Goal: Task Accomplishment & Management: Manage account settings

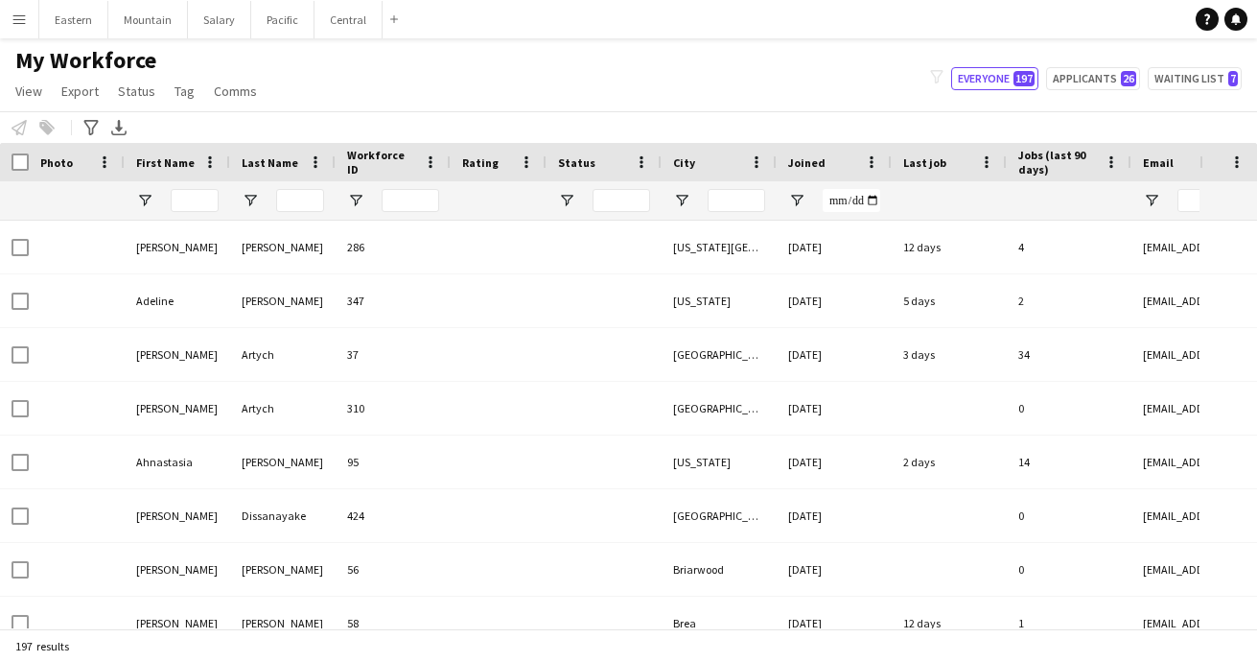
type input "**********"
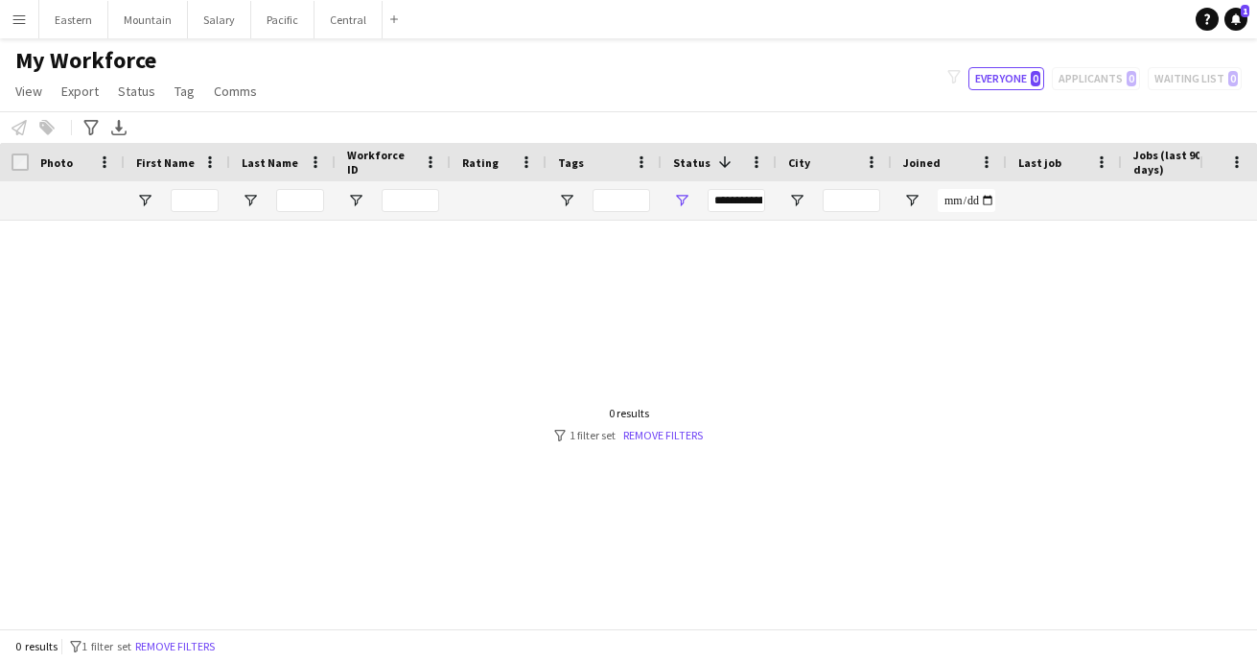
click at [25, 20] on app-icon "Menu" at bounding box center [19, 19] width 15 height 15
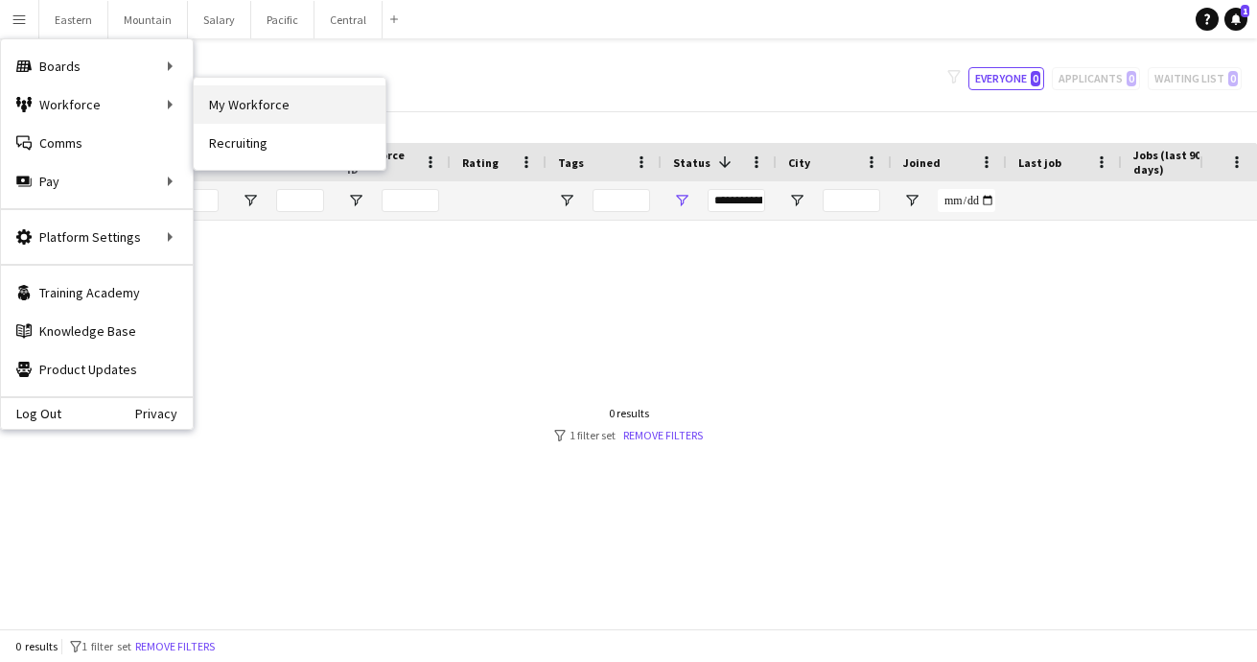
click at [247, 109] on link "My Workforce" at bounding box center [290, 104] width 192 height 38
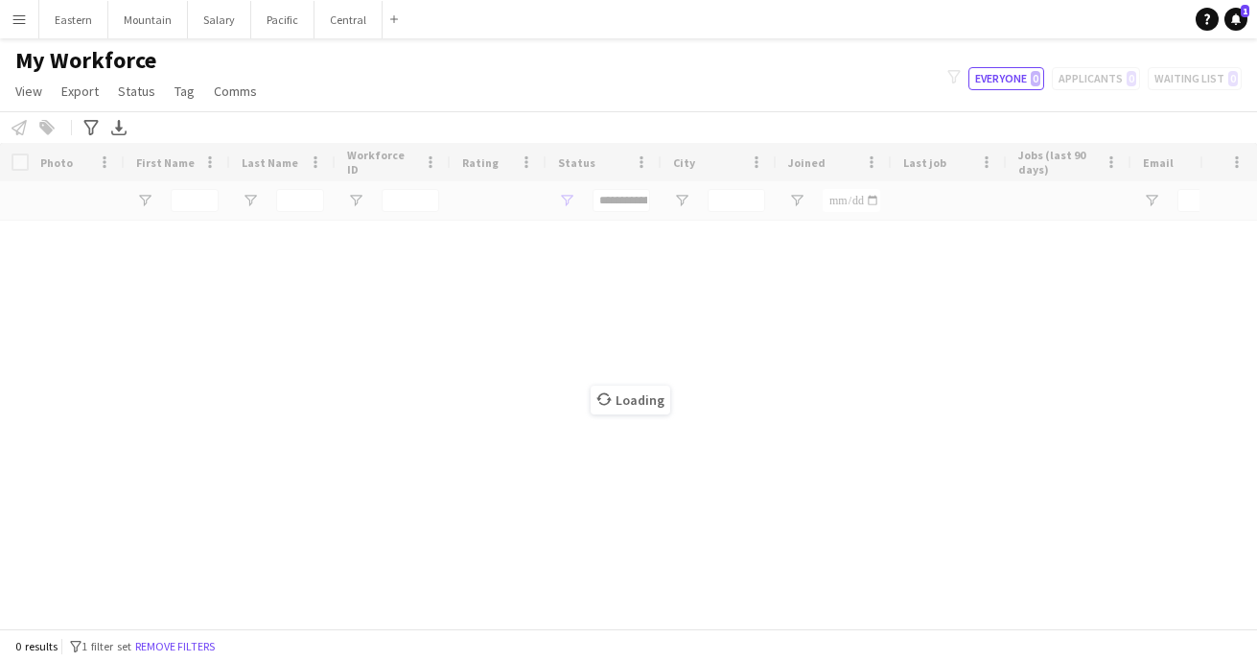
type input "**********"
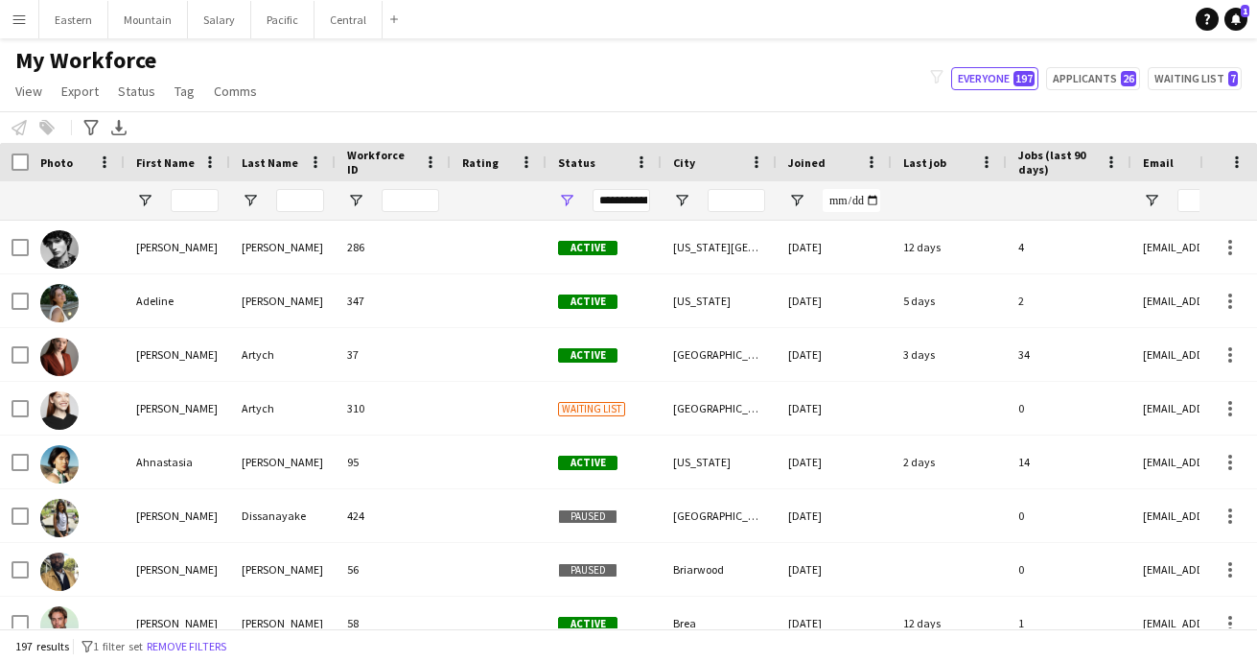
click at [600, 164] on div "Status" at bounding box center [592, 162] width 69 height 29
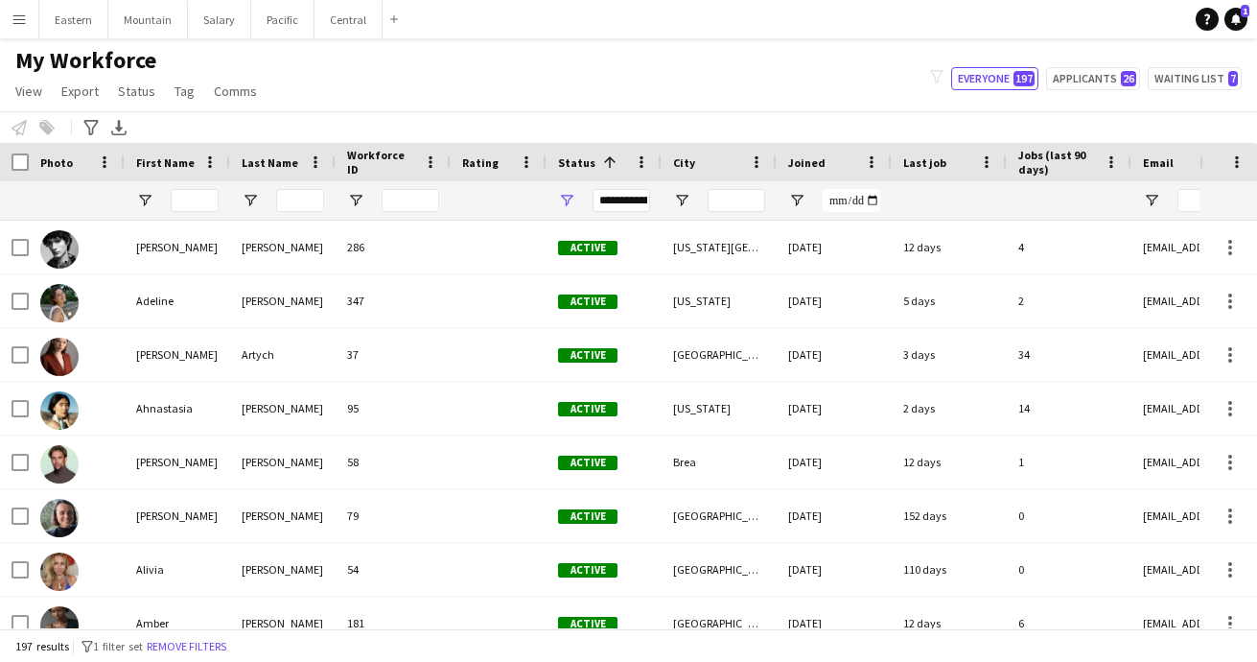
click at [601, 164] on span at bounding box center [609, 161] width 17 height 17
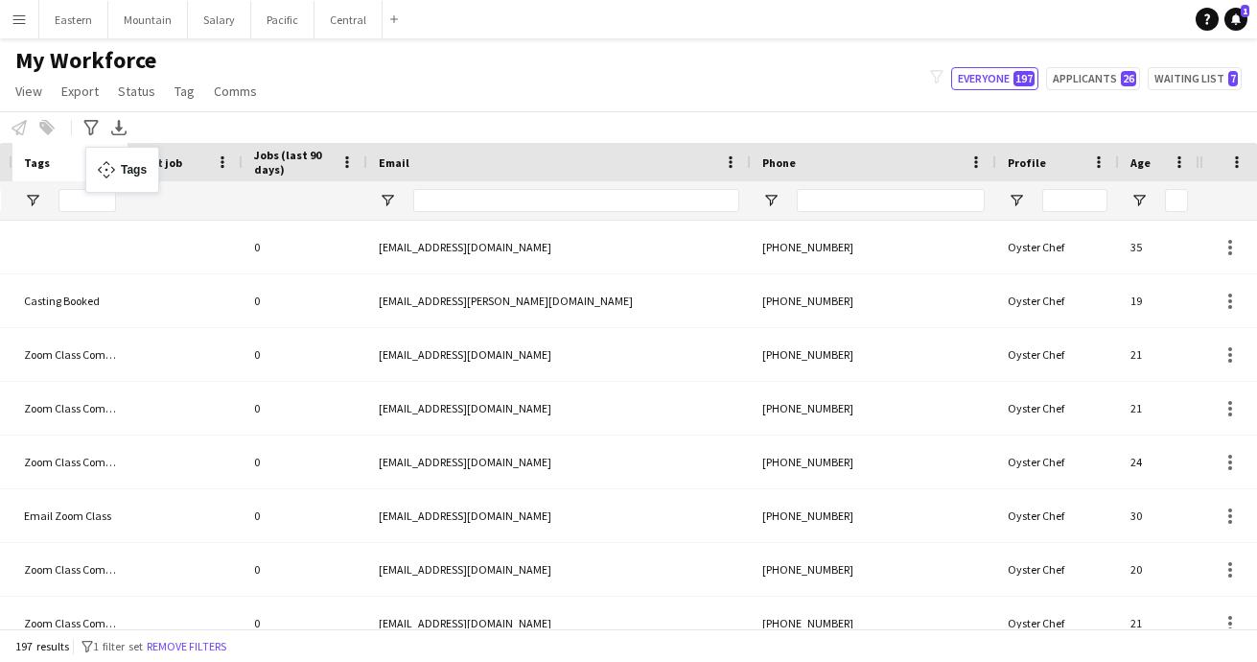
drag, startPoint x: 1111, startPoint y: 165, endPoint x: 97, endPoint y: 158, distance: 1014.4
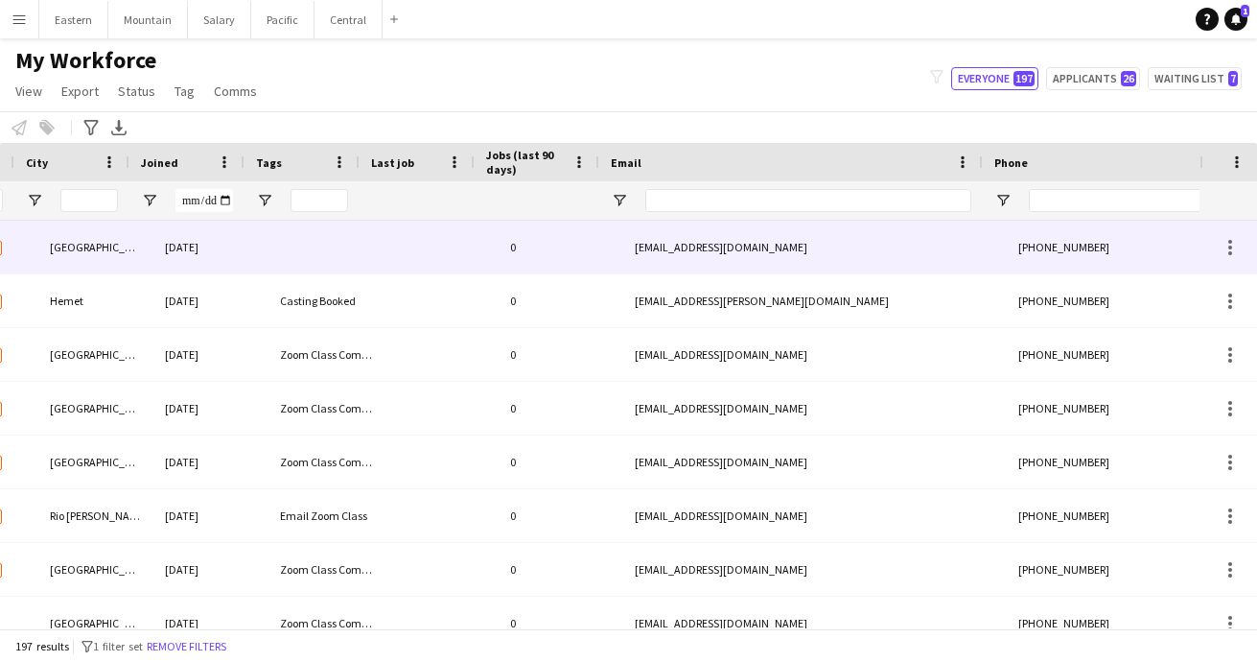
scroll to position [0, 489]
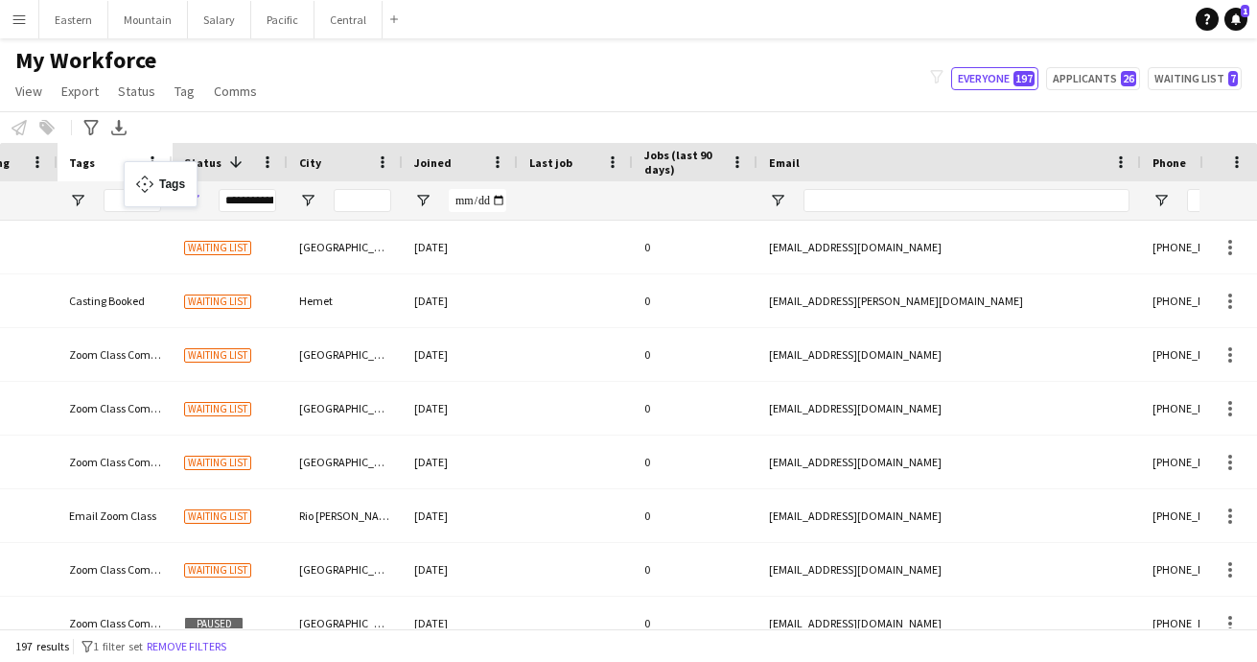
drag, startPoint x: 451, startPoint y: 162, endPoint x: 127, endPoint y: 172, distance: 324.2
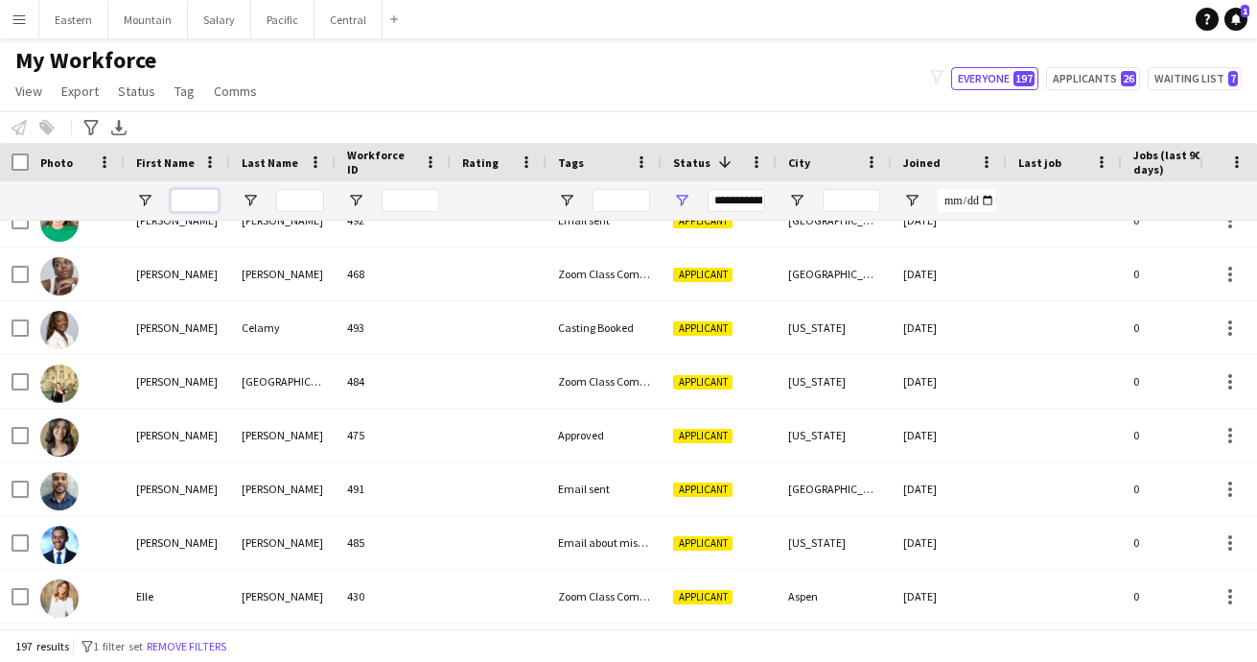
click at [187, 203] on input "First Name Filter Input" at bounding box center [195, 200] width 48 height 23
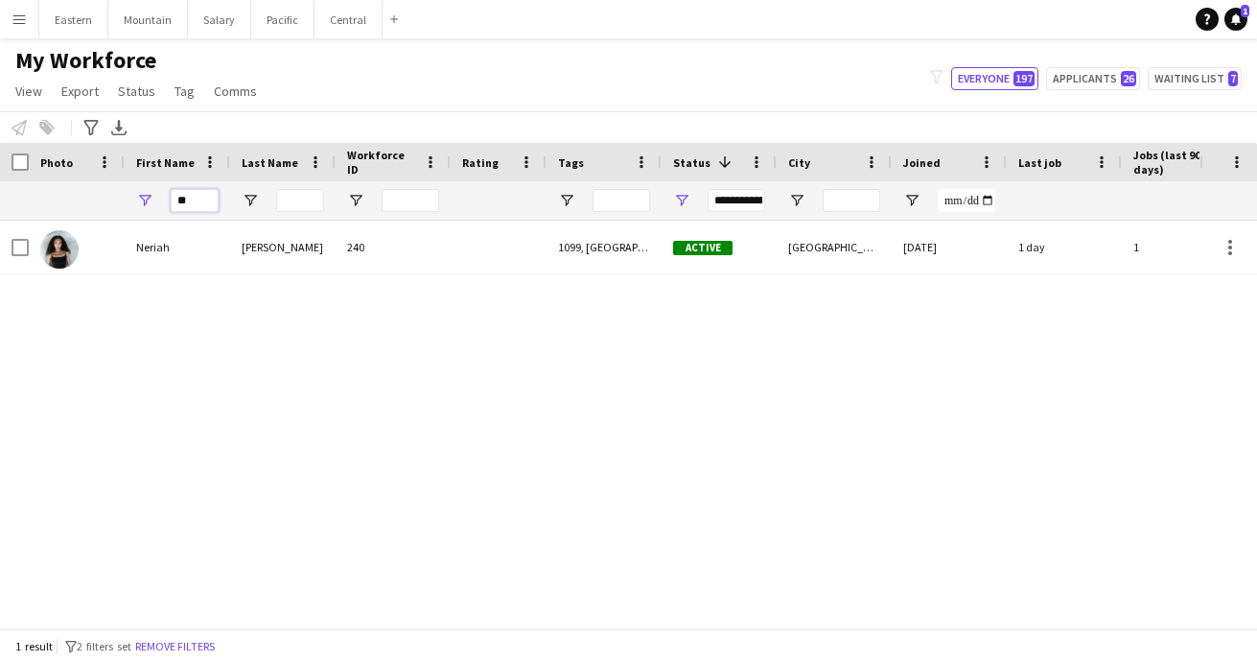
type input "*"
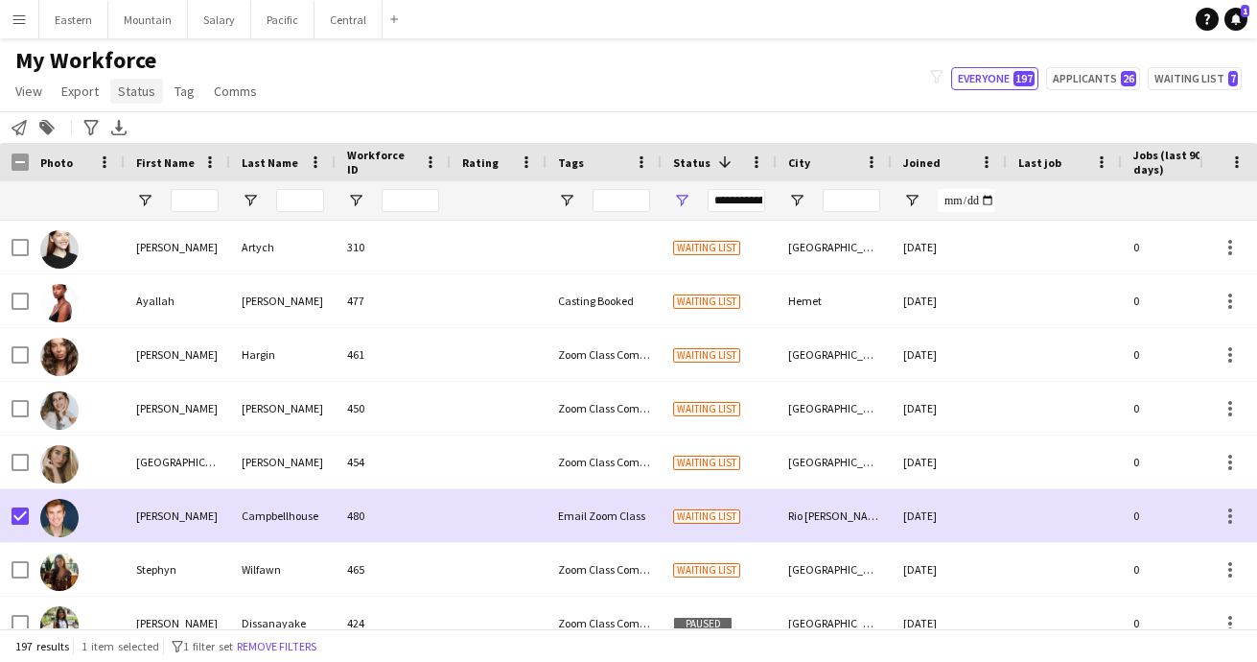
click at [120, 99] on span "Status" at bounding box center [136, 90] width 37 height 17
click at [120, 128] on link "Edit" at bounding box center [177, 132] width 134 height 40
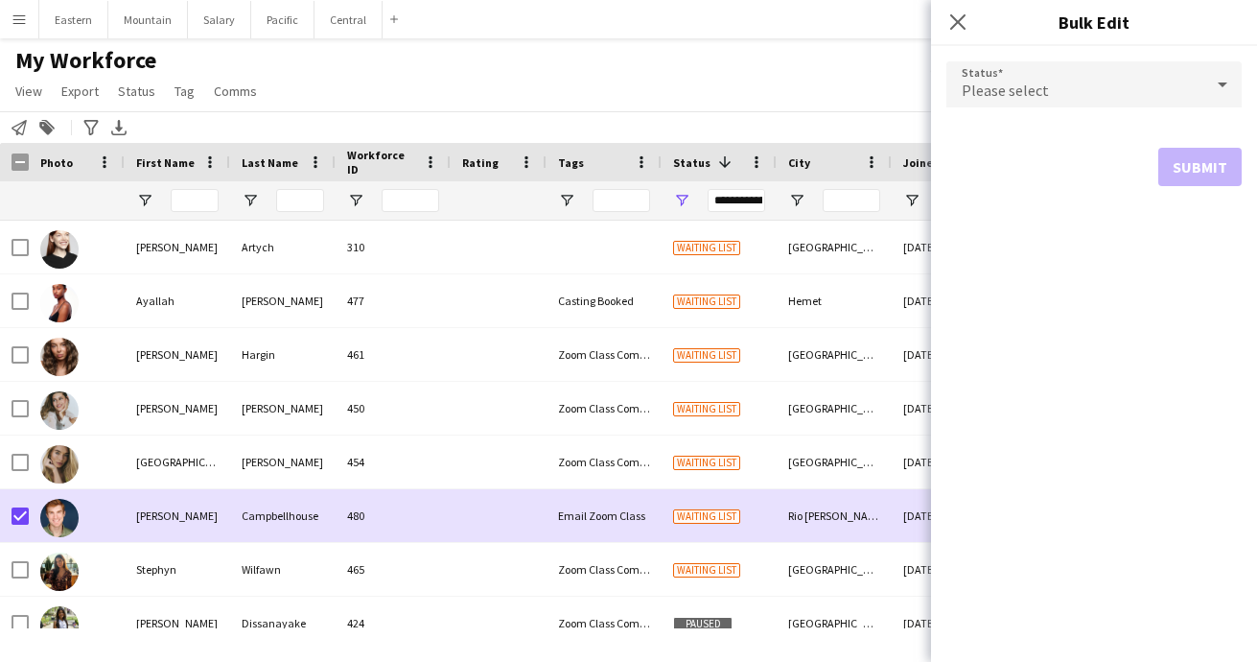
click at [997, 102] on div "Please select" at bounding box center [1074, 84] width 257 height 46
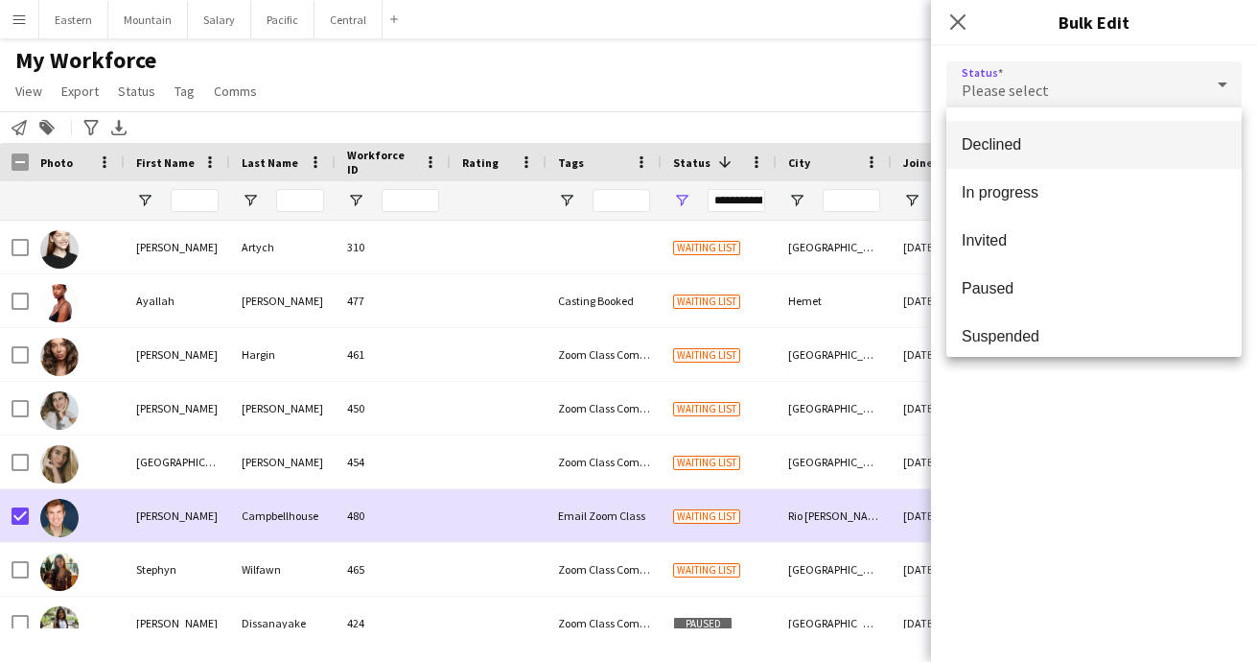
scroll to position [163, 0]
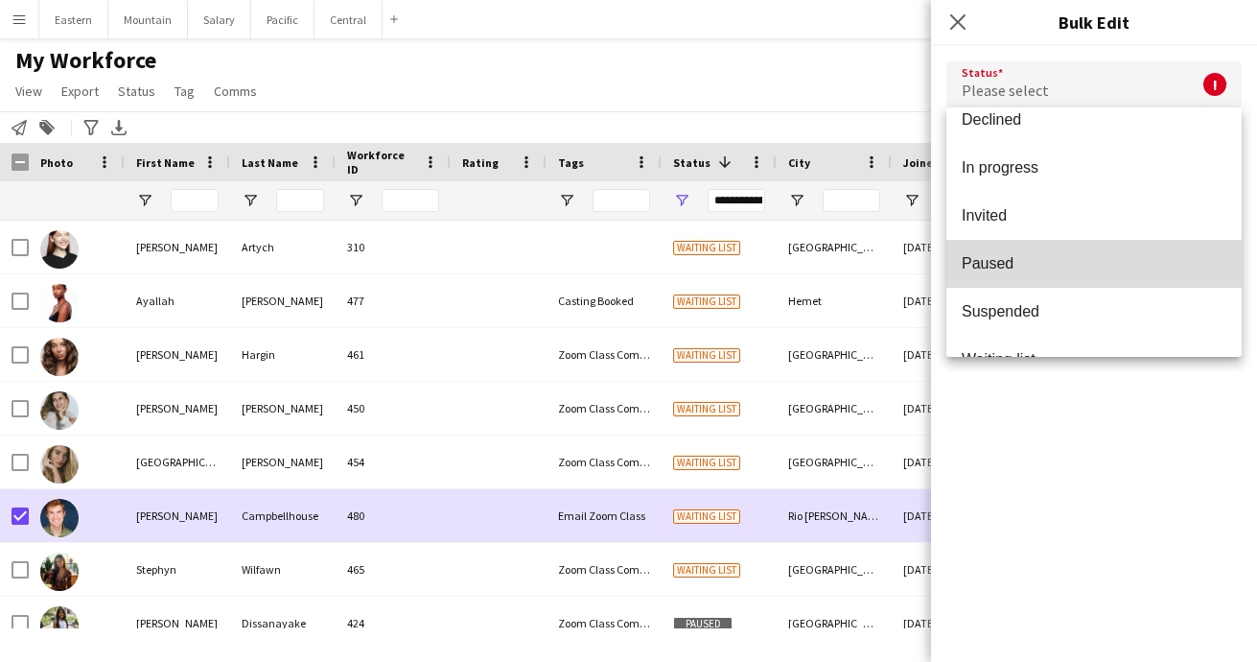
click at [1004, 272] on span "Paused" at bounding box center [1094, 263] width 265 height 18
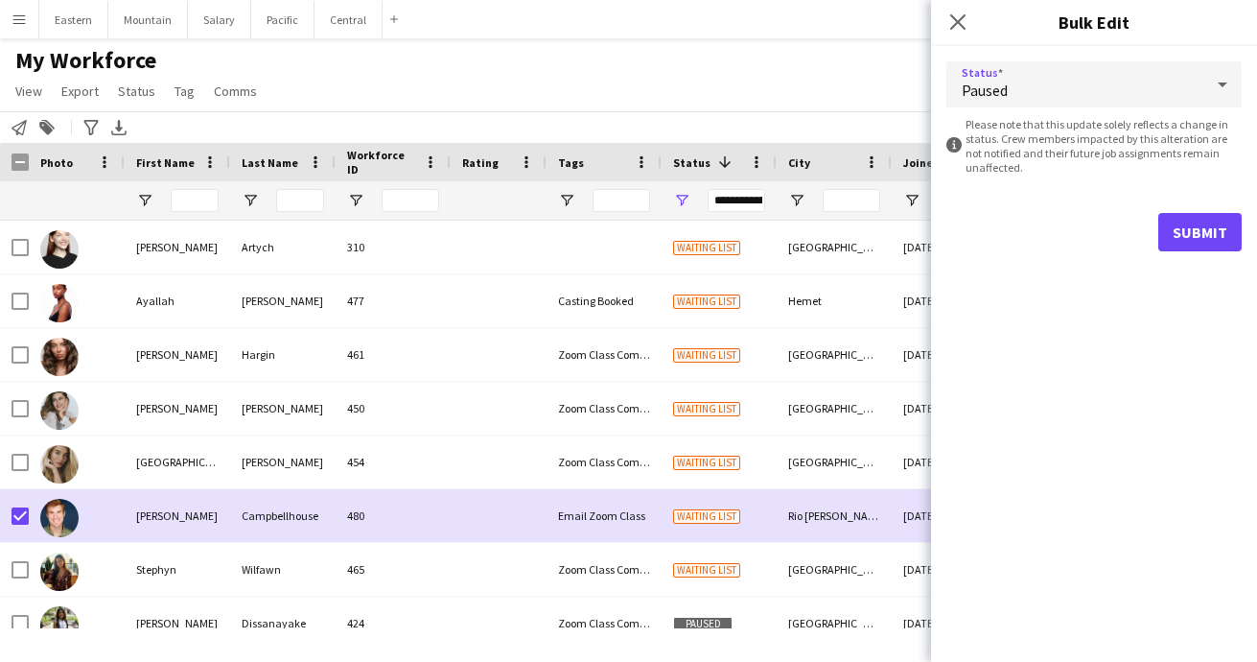
click at [1030, 432] on div "Status Paused information-circle Please note that this update solely reflects a…" at bounding box center [1094, 354] width 326 height 616
click at [1191, 221] on button "Submit" at bounding box center [1199, 232] width 83 height 38
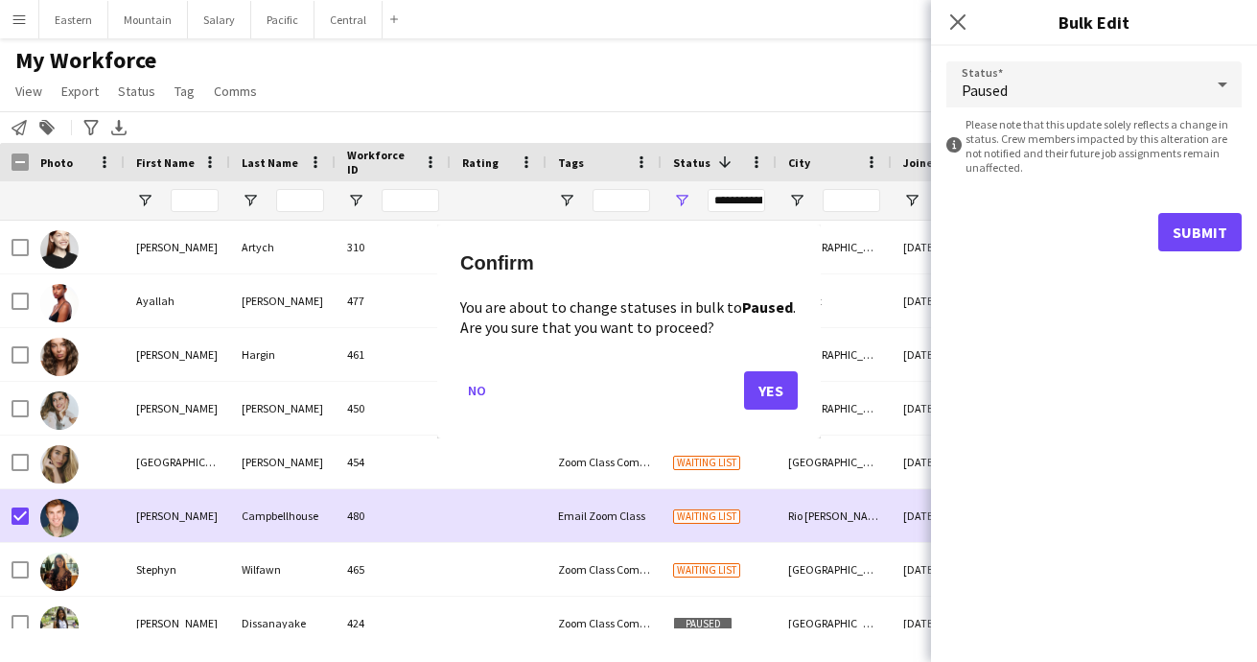
click at [776, 386] on button "Yes" at bounding box center [771, 389] width 54 height 38
